Goal: Download file/media

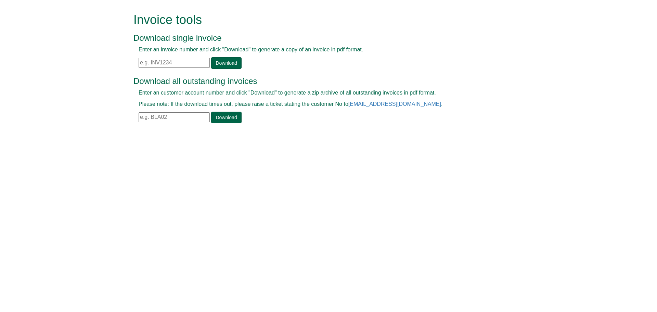
click at [167, 114] on input "text" at bounding box center [174, 117] width 71 height 10
type input "SAI22"
click at [220, 117] on link "Download" at bounding box center [226, 118] width 30 height 12
click at [168, 63] on input "text" at bounding box center [174, 63] width 71 height 10
click at [218, 64] on link "Download" at bounding box center [226, 63] width 30 height 12
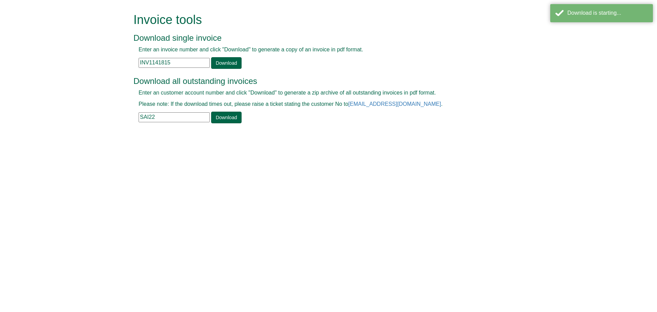
drag, startPoint x: 190, startPoint y: 64, endPoint x: 75, endPoint y: 65, distance: 115.3
click at [75, 65] on form "Invoice tools Download single invoice Enter an invoice number and click "Downlo…" at bounding box center [328, 69] width 657 height 138
type input "INV1278022"
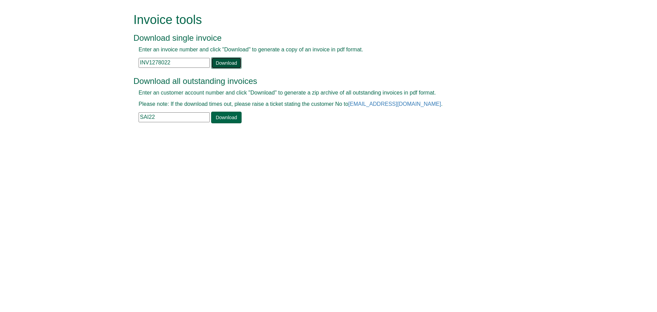
click at [225, 64] on link "Download" at bounding box center [226, 63] width 30 height 12
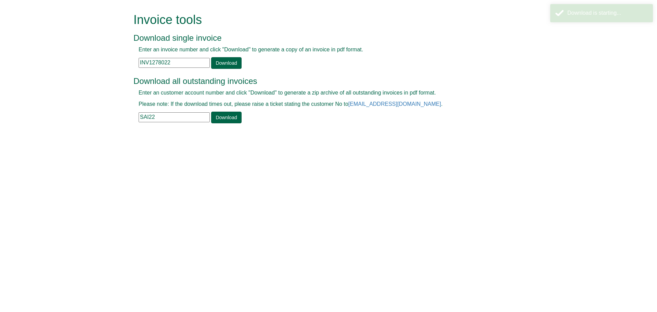
click at [188, 61] on input "INV1278022" at bounding box center [174, 63] width 71 height 10
paste input "text"
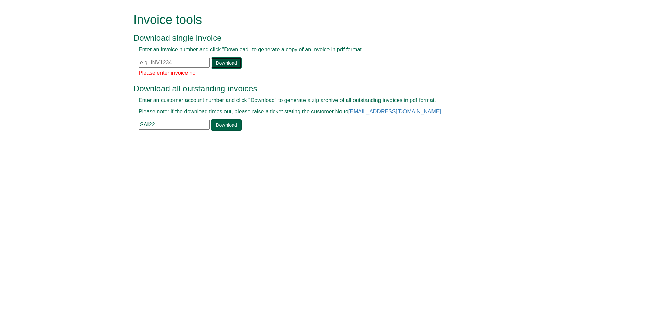
click at [229, 64] on link "Download" at bounding box center [226, 63] width 30 height 12
click at [178, 61] on input "text" at bounding box center [174, 63] width 71 height 10
click at [179, 61] on input "text" at bounding box center [174, 63] width 71 height 10
